Goal: Information Seeking & Learning: Learn about a topic

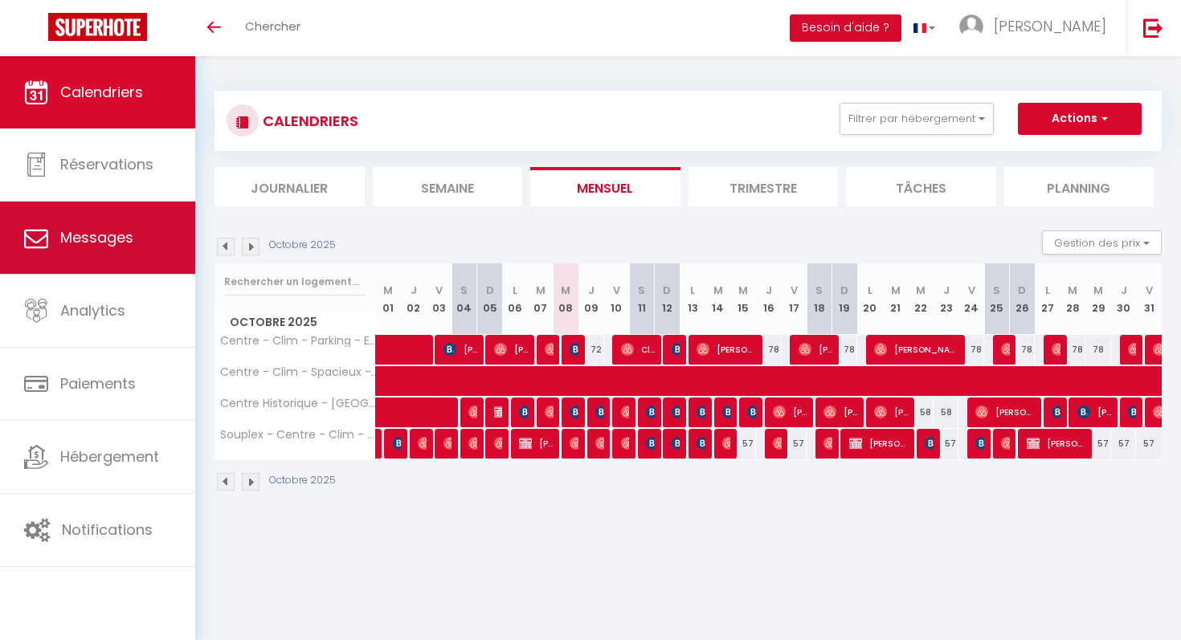
click at [100, 241] on span "Messages" at bounding box center [96, 237] width 73 height 20
select select "message"
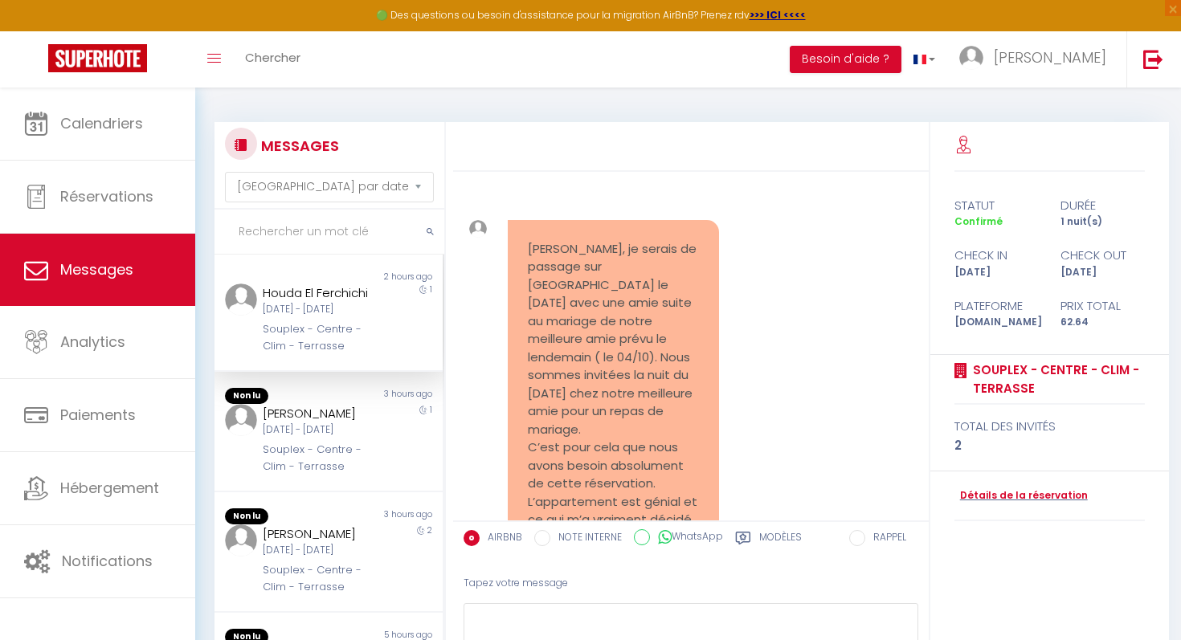
scroll to position [9603, 0]
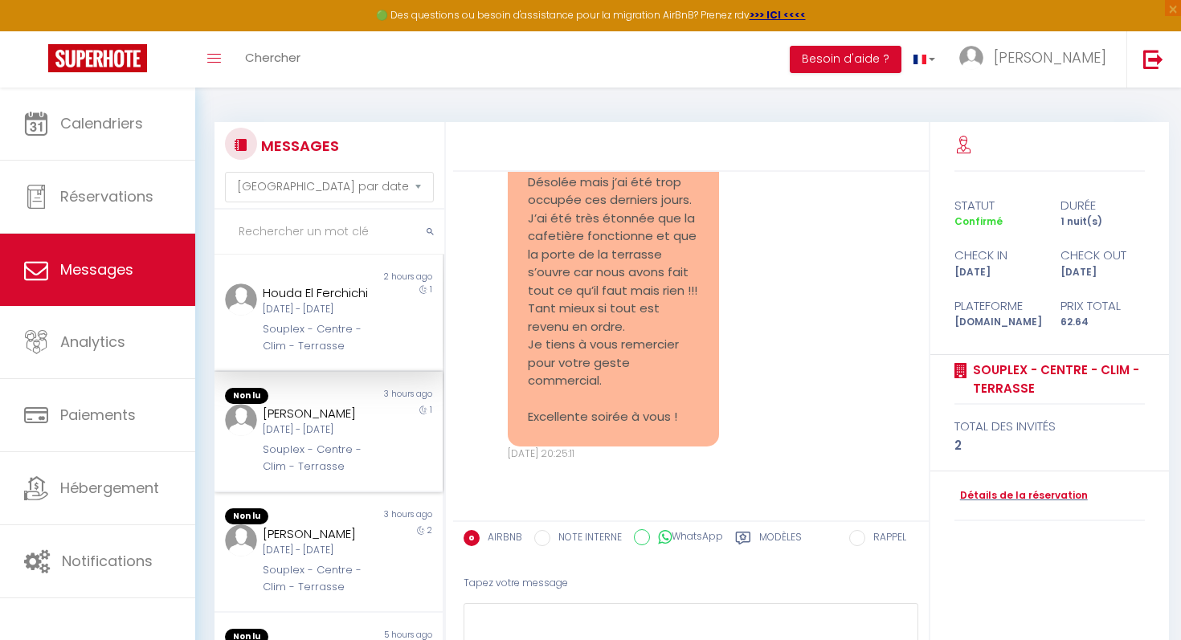
click at [363, 404] on div "3 hours ago" at bounding box center [385, 396] width 114 height 16
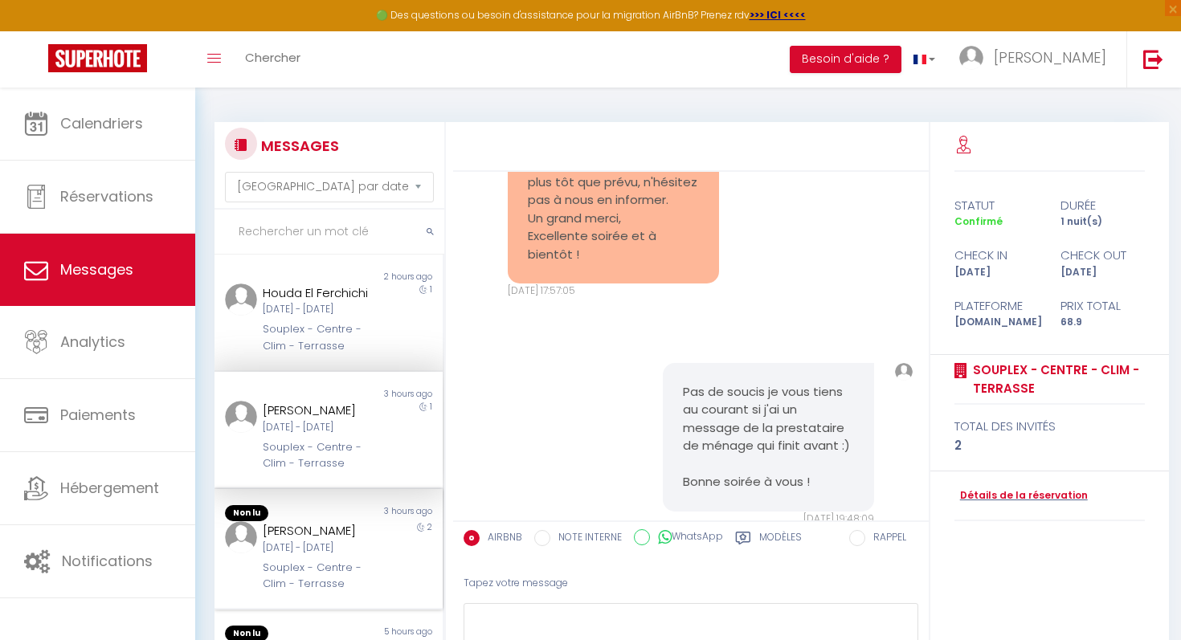
click at [341, 536] on div "[PERSON_NAME]" at bounding box center [319, 530] width 112 height 19
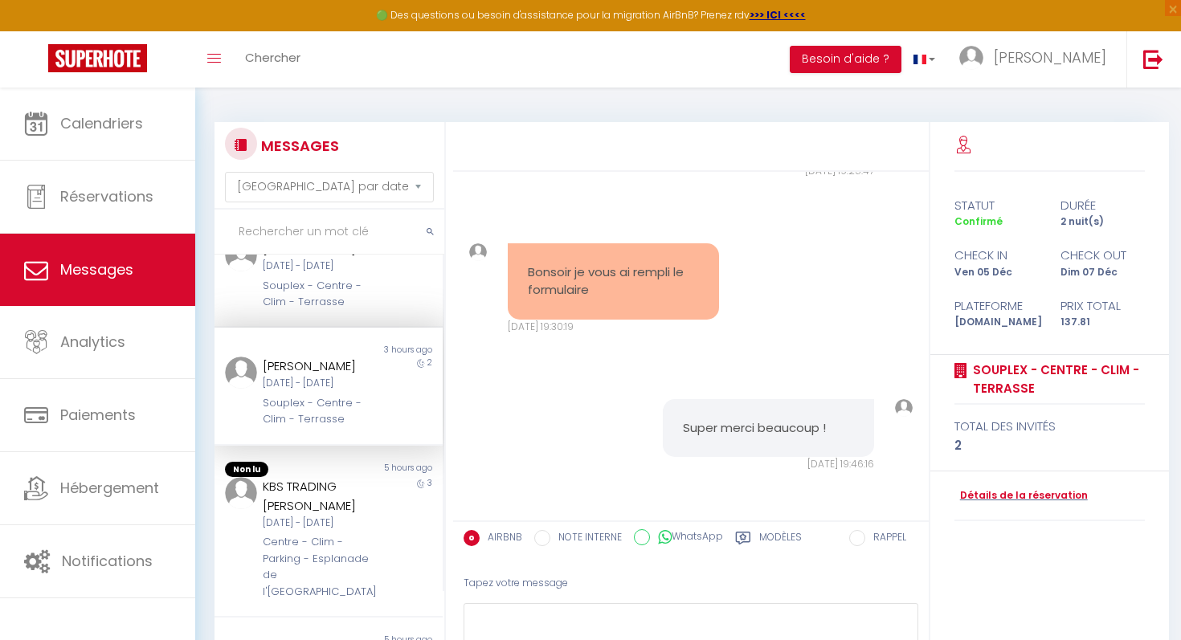
scroll to position [184, 0]
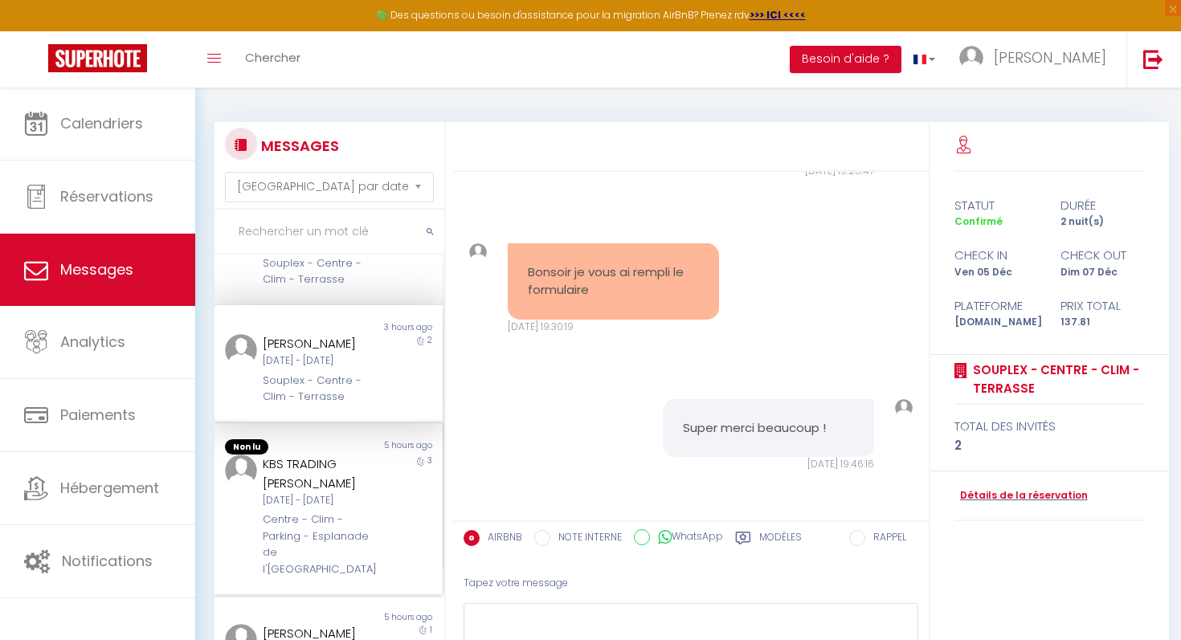
click at [341, 492] on div "KBS TRADING [PERSON_NAME]" at bounding box center [319, 474] width 112 height 38
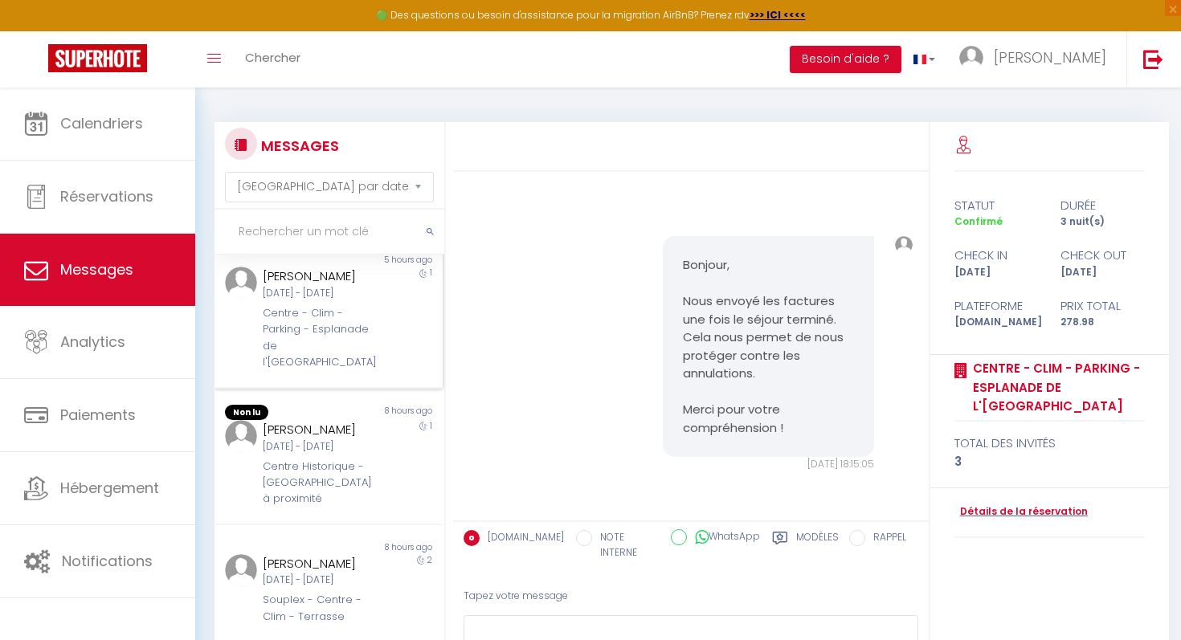
scroll to position [547, 0]
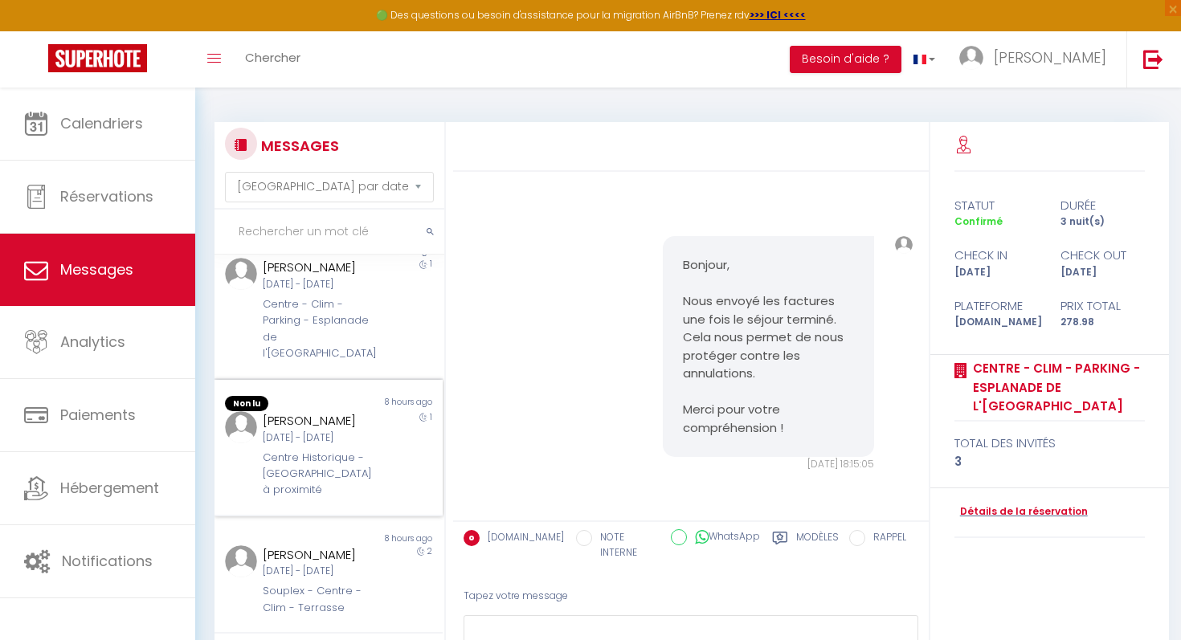
click at [332, 479] on div "Centre Historique - [GEOGRAPHIC_DATA] à proximité" at bounding box center [319, 474] width 112 height 49
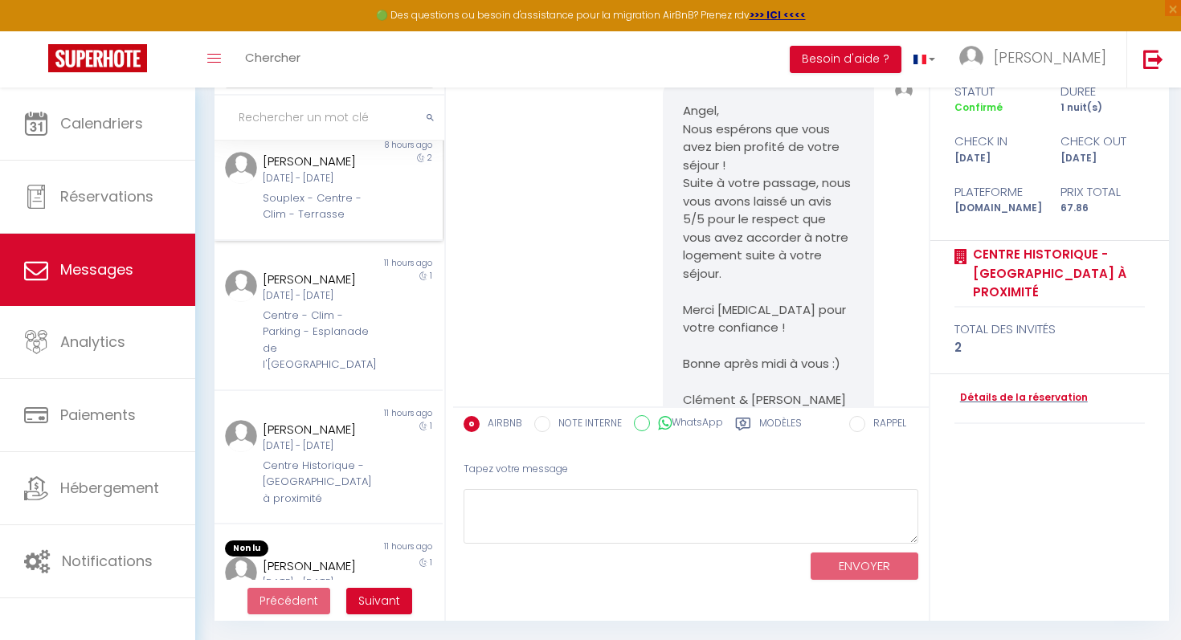
scroll to position [959, 0]
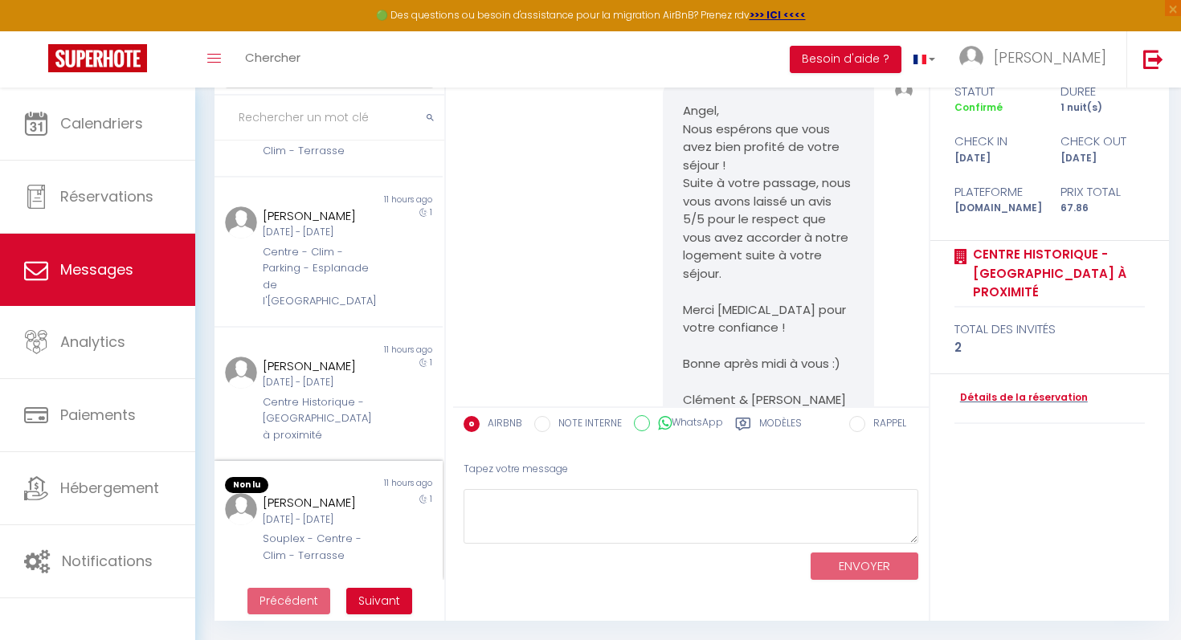
click at [335, 493] on div "[PERSON_NAME]" at bounding box center [319, 502] width 112 height 19
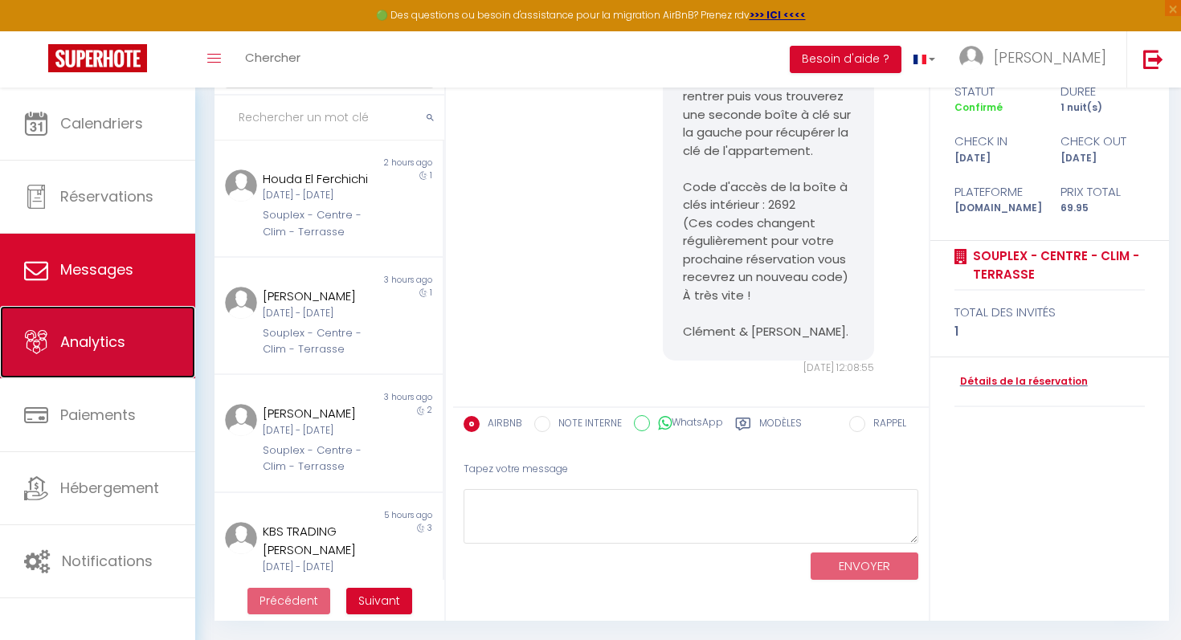
click at [120, 369] on link "Analytics" at bounding box center [97, 342] width 195 height 72
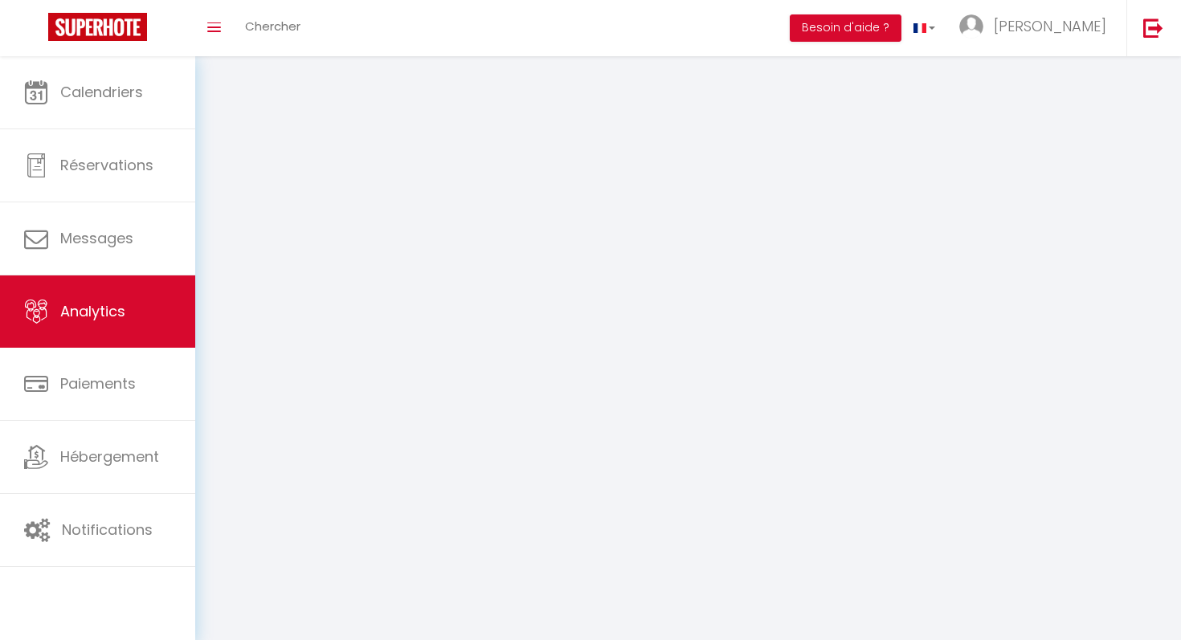
select select "2025"
select select "10"
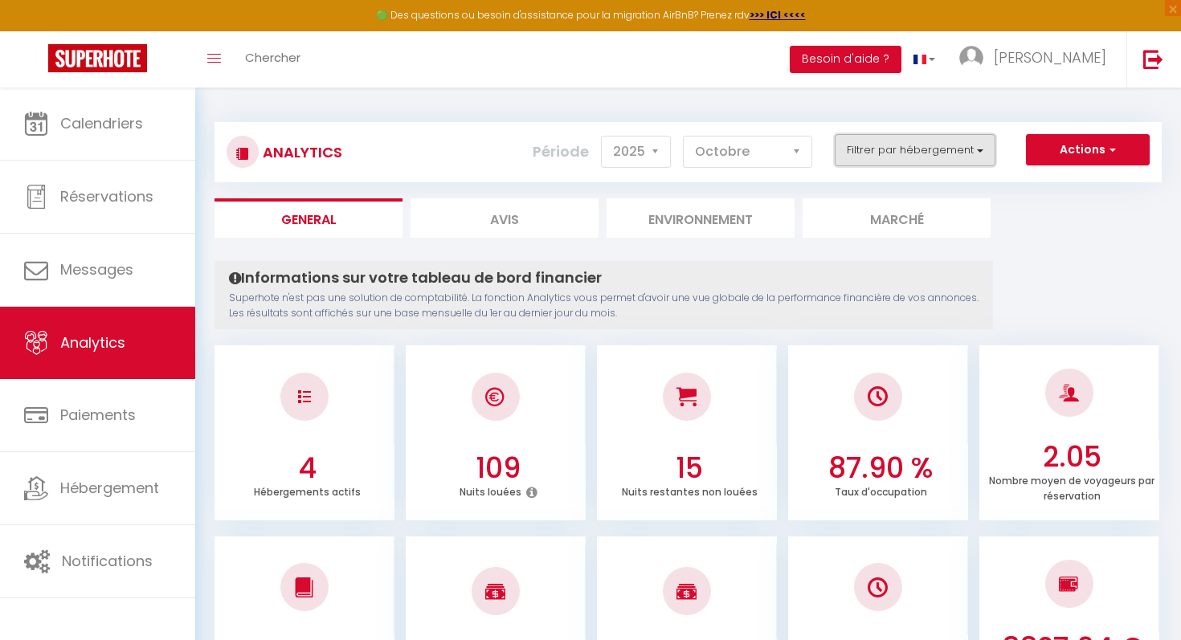
click at [916, 144] on button "Filtrer par hébergement" at bounding box center [914, 150] width 161 height 32
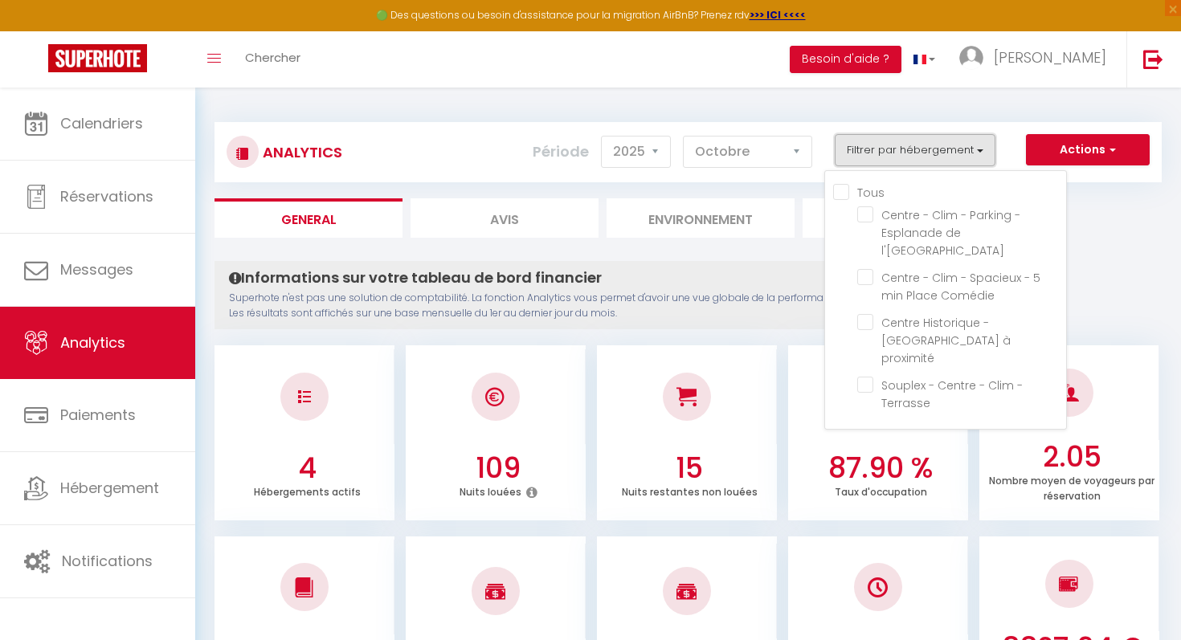
click at [903, 146] on button "Filtrer par hébergement" at bounding box center [914, 150] width 161 height 32
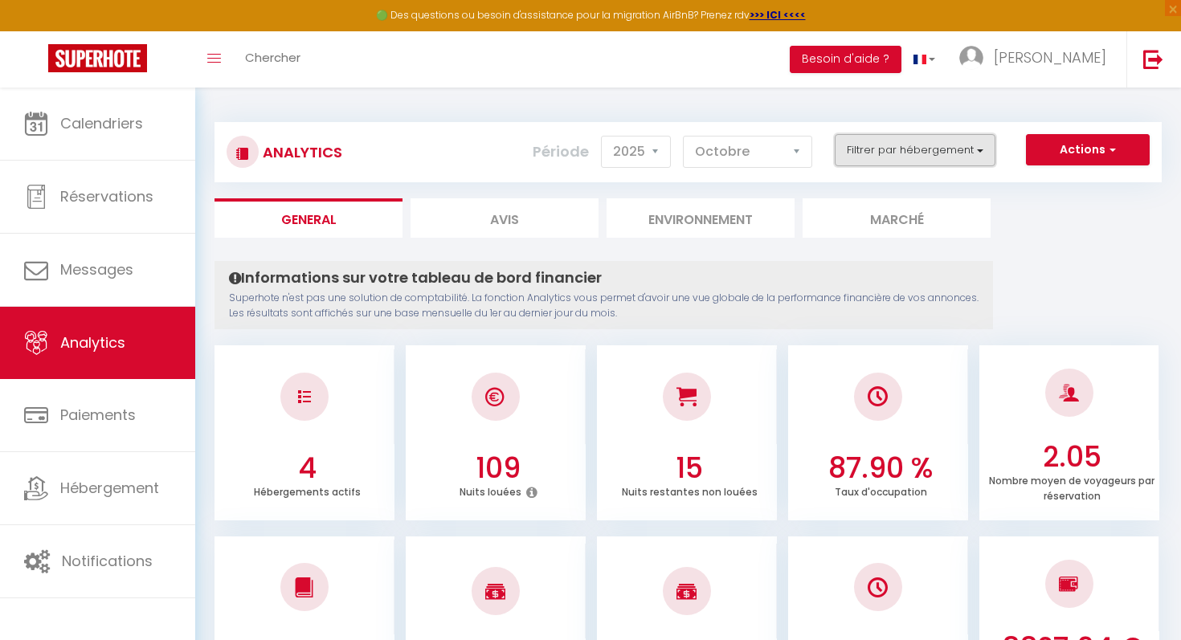
click at [870, 146] on button "Filtrer par hébergement" at bounding box center [914, 150] width 161 height 32
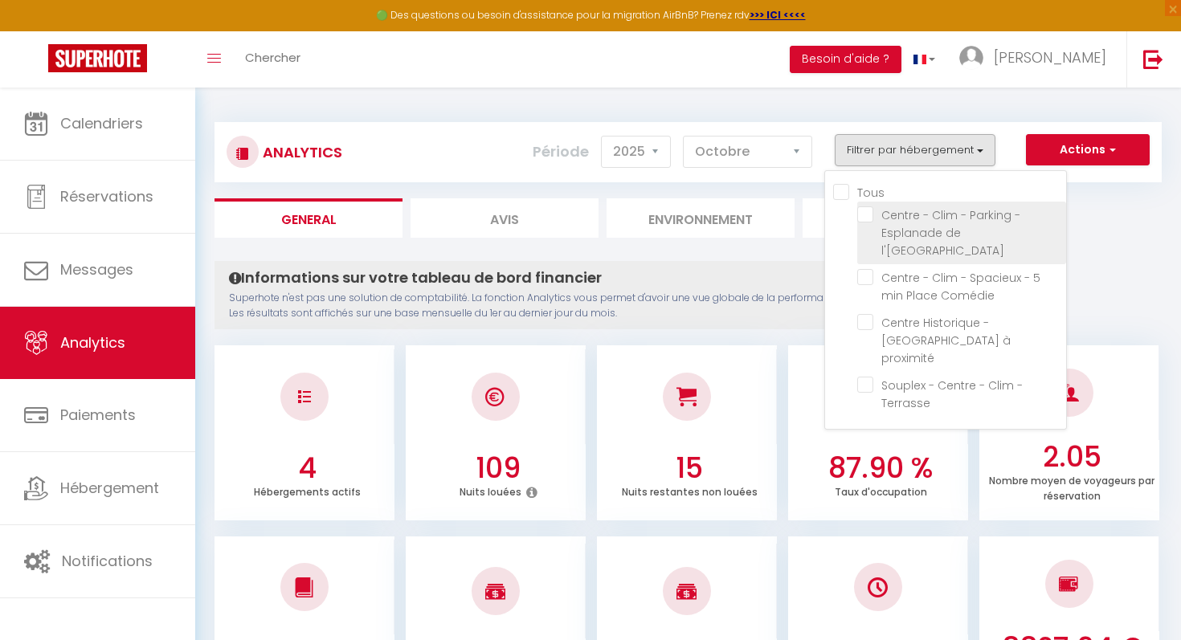
click at [870, 211] on l\'Europe "checkbox" at bounding box center [961, 214] width 209 height 16
checkbox l\'Europe "true"
checkbox Comédie "false"
checkbox proximité "false"
checkbox Terrasse "false"
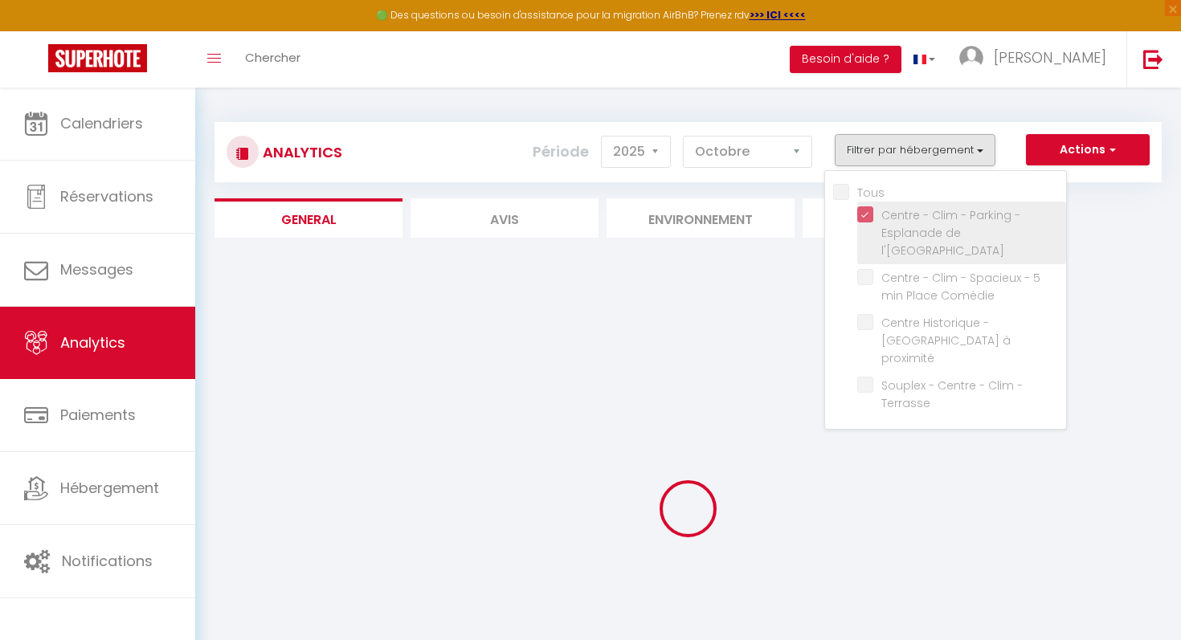
checkbox Comédie "false"
checkbox proximité "false"
checkbox Terrasse "false"
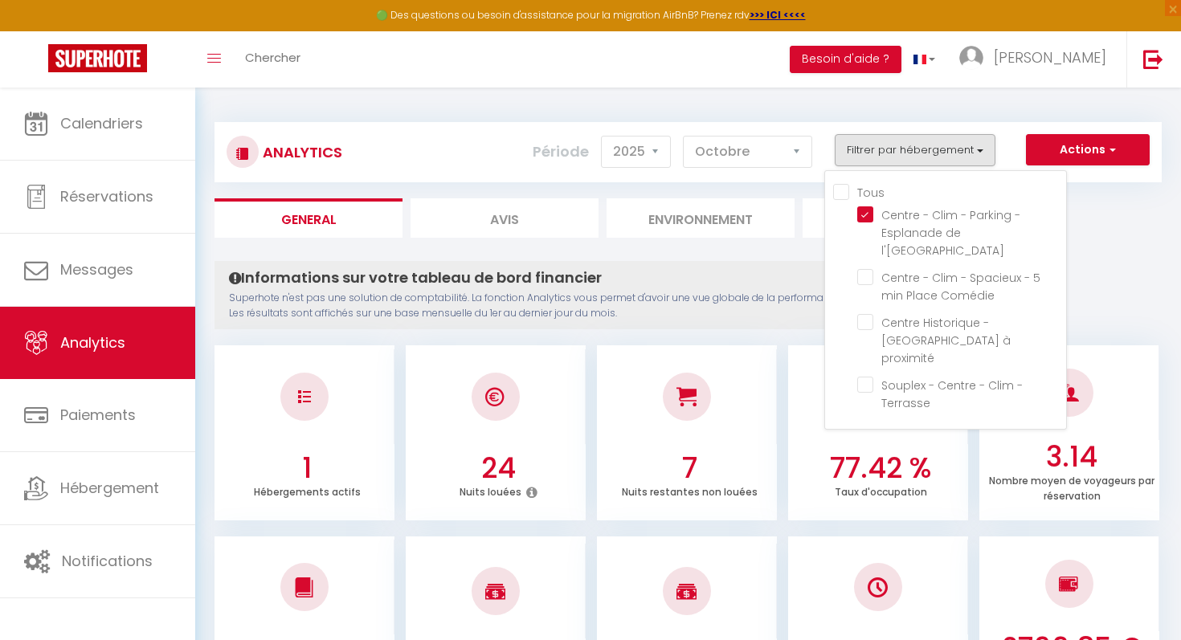
click at [778, 296] on p "Superhote n'est pas une solution de comptabilité. La fonction Analytics vous pe…" at bounding box center [603, 306] width 749 height 31
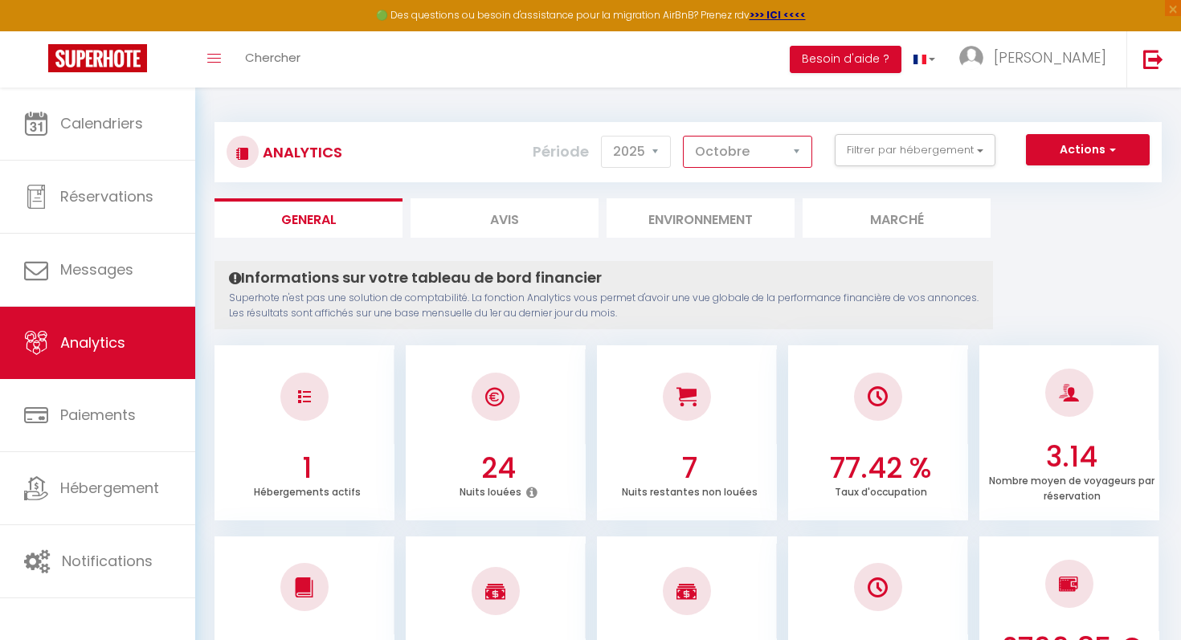
click at [758, 158] on select "[PERSON_NAME] Mars Avril Mai Juin Juillet Août Septembre Octobre Novembre Décem…" at bounding box center [747, 152] width 129 height 32
select select "11"
click at [683, 136] on select "[PERSON_NAME] Mars Avril Mai Juin Juillet Août Septembre Octobre Novembre Décem…" at bounding box center [747, 152] width 129 height 32
click at [725, 160] on select "[PERSON_NAME] Mars Avril Mai Juin Juillet Août Septembre Octobre Novembre Décem…" at bounding box center [747, 152] width 129 height 32
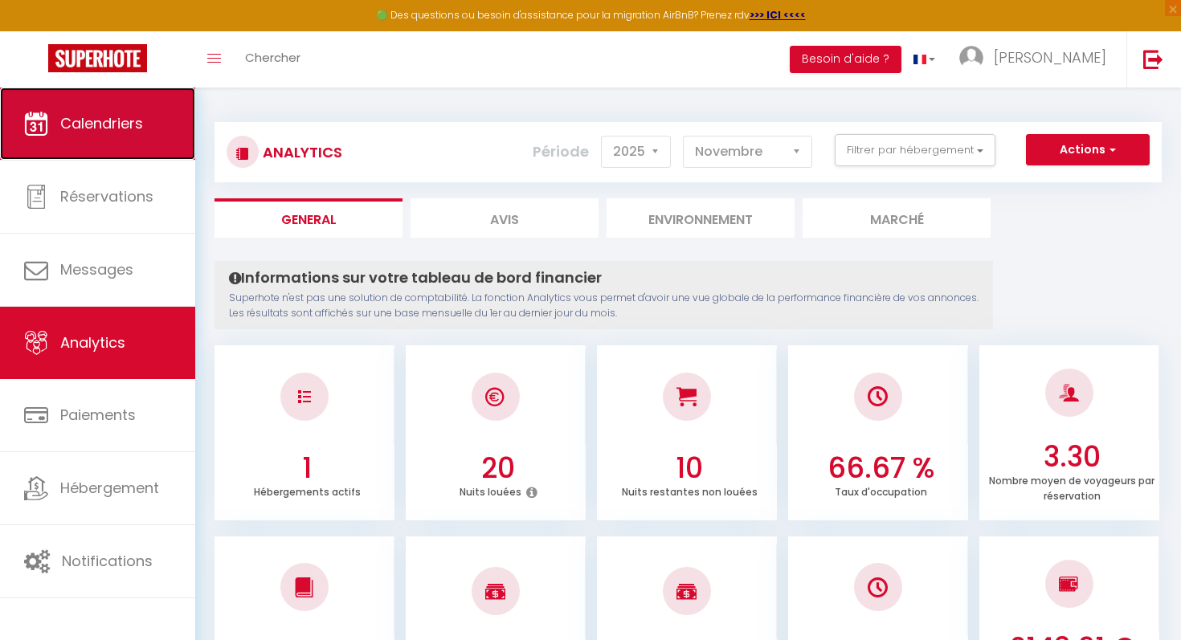
click at [106, 134] on link "Calendriers" at bounding box center [97, 124] width 195 height 72
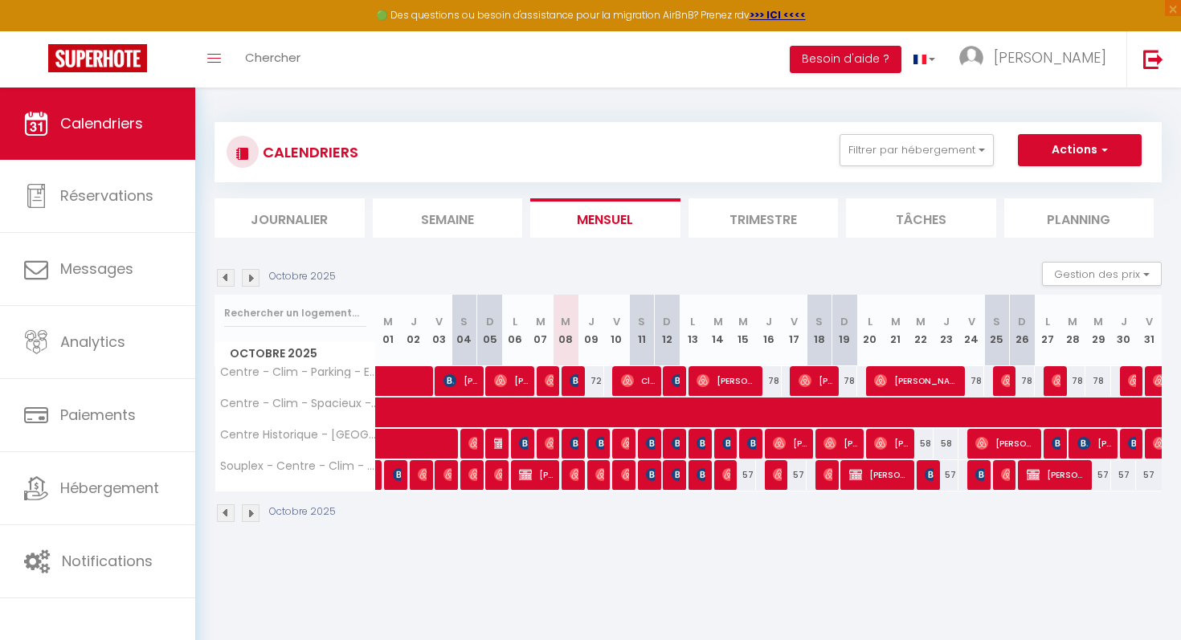
click at [714, 210] on li "Trimestre" at bounding box center [763, 217] width 150 height 39
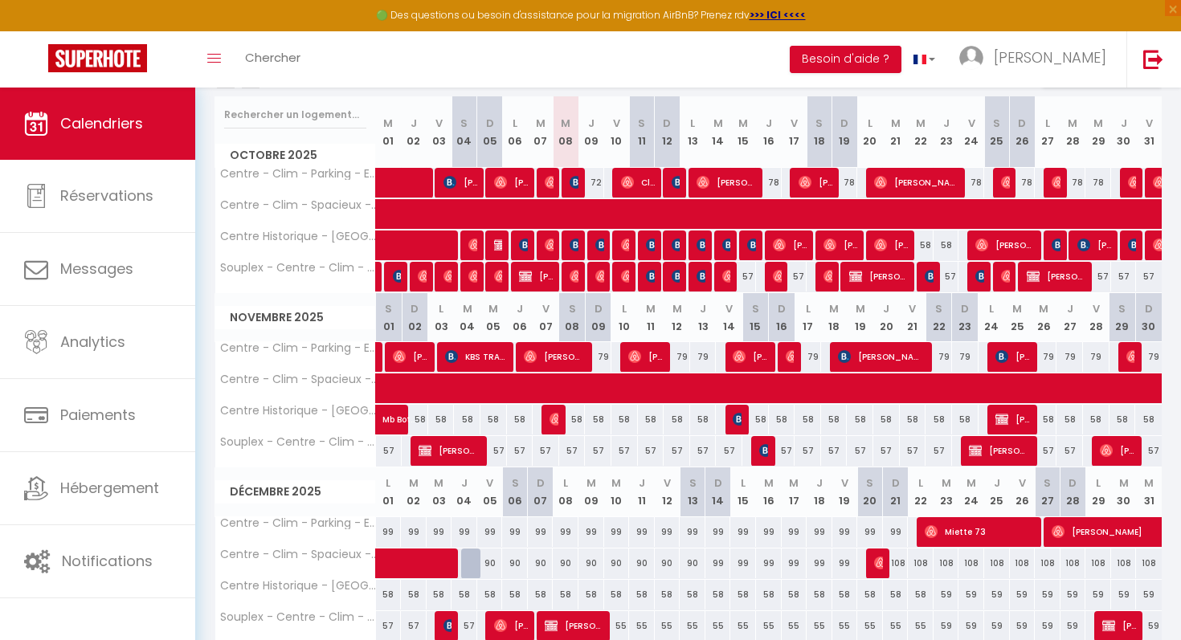
scroll to position [259, 0]
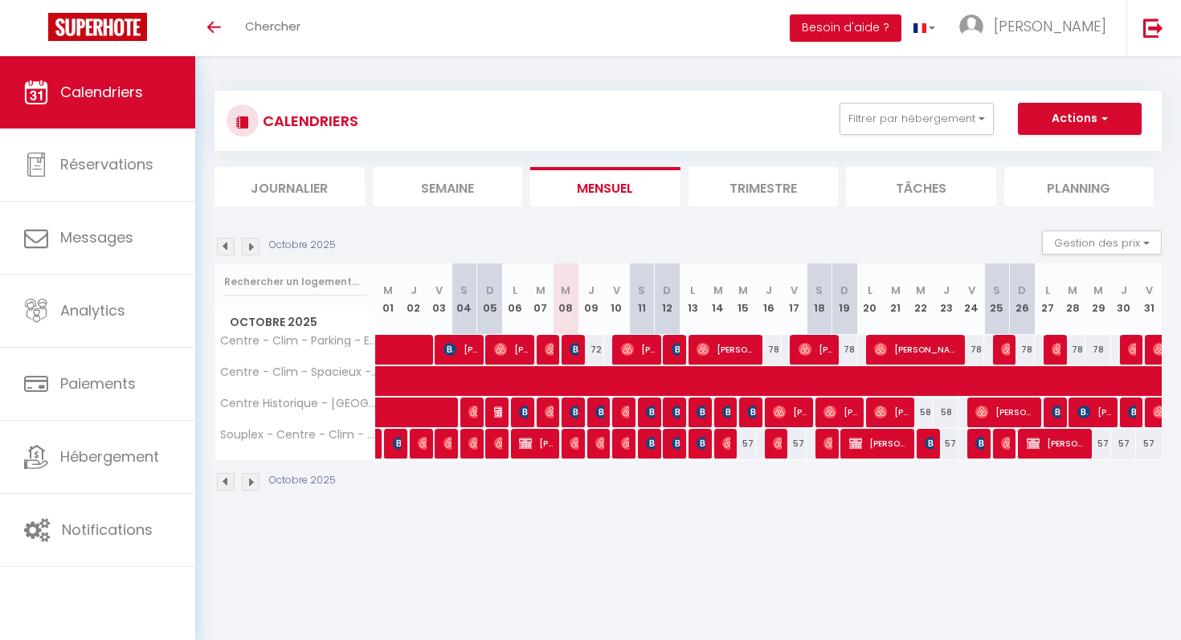
click at [249, 483] on img at bounding box center [251, 482] width 18 height 18
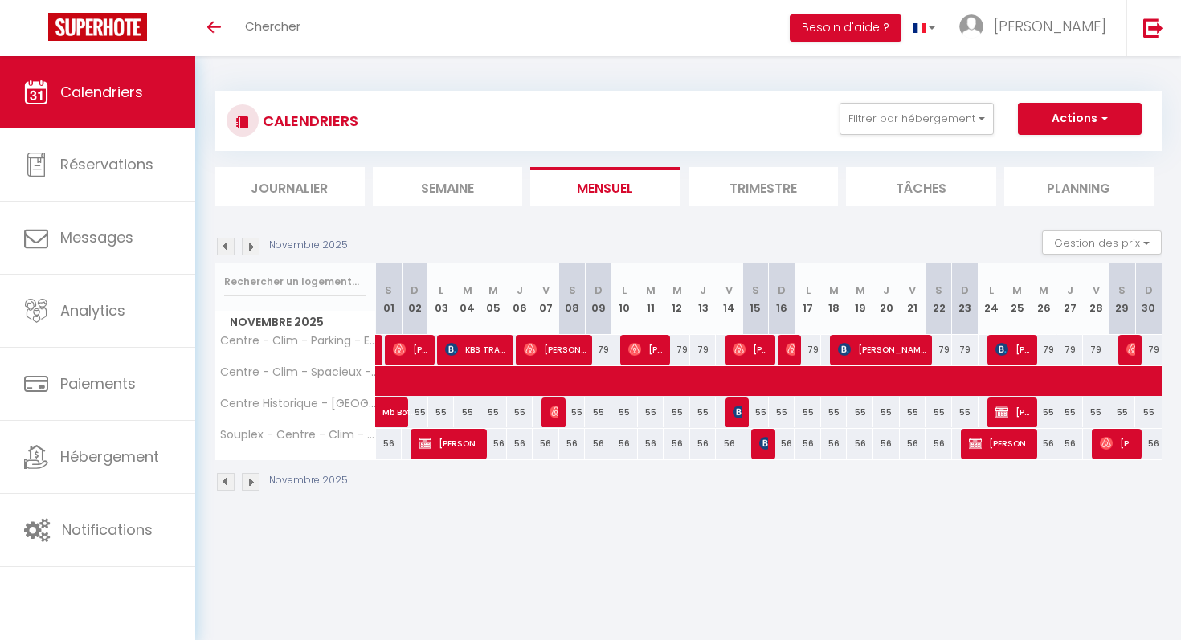
click at [251, 480] on img at bounding box center [251, 482] width 18 height 18
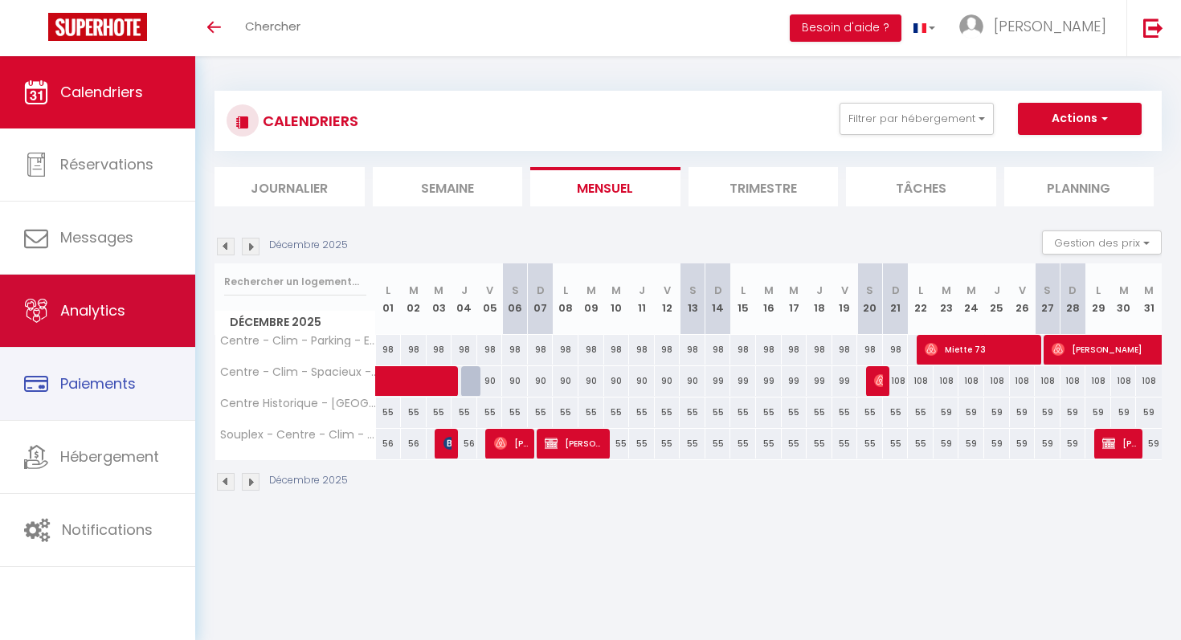
click at [124, 341] on link "Analytics" at bounding box center [97, 311] width 195 height 72
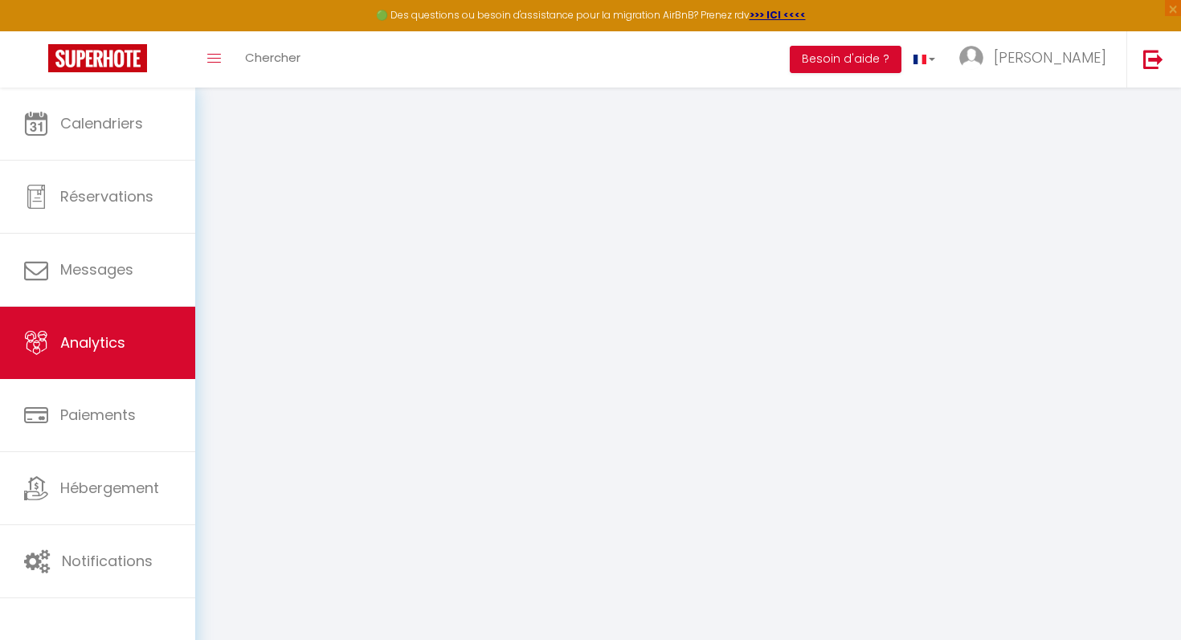
select select "2025"
select select "10"
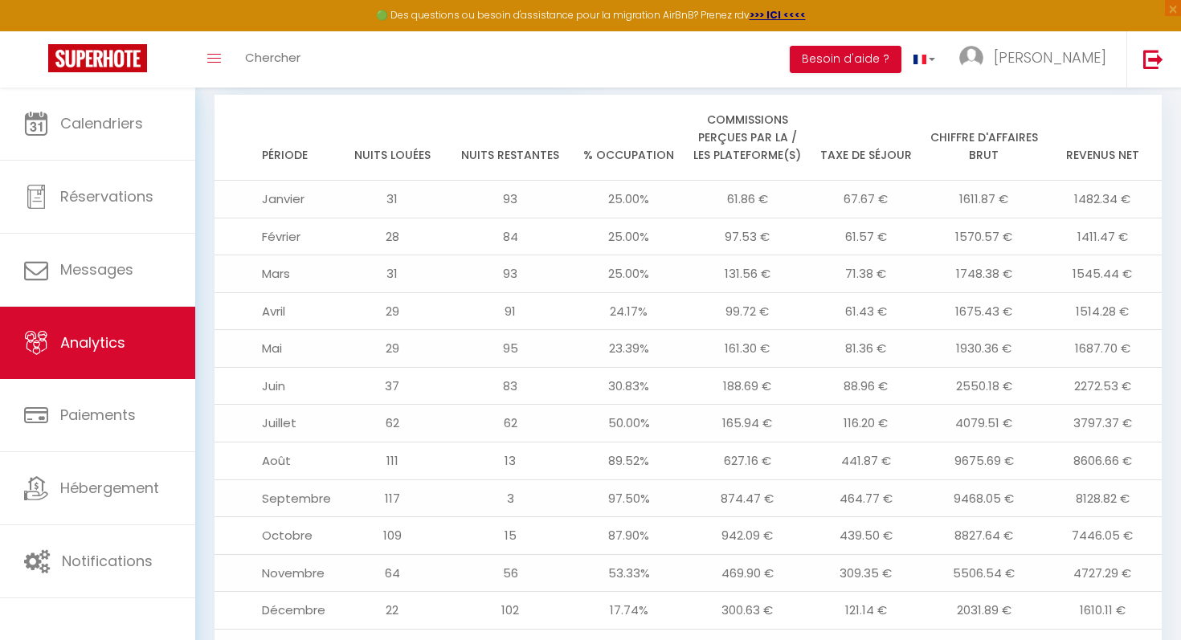
scroll to position [1830, 0]
